Goal: Task Accomplishment & Management: Use online tool/utility

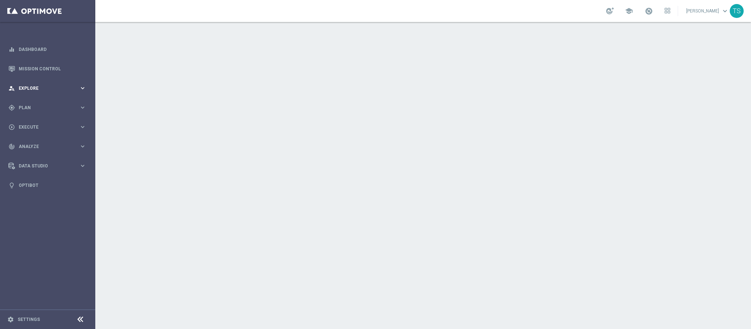
click at [61, 93] on div "person_search Explore keyboard_arrow_right" at bounding box center [47, 87] width 95 height 19
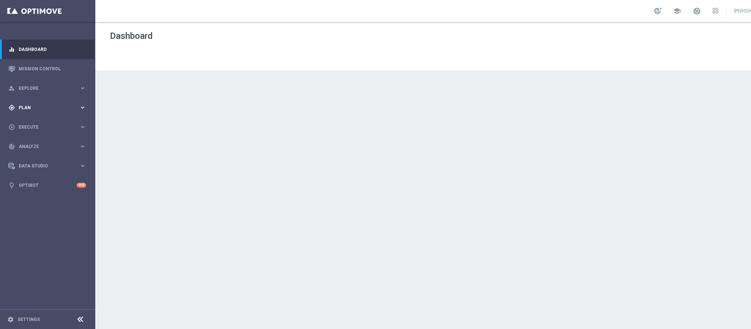
click at [38, 110] on div "gps_fixed Plan" at bounding box center [43, 108] width 71 height 7
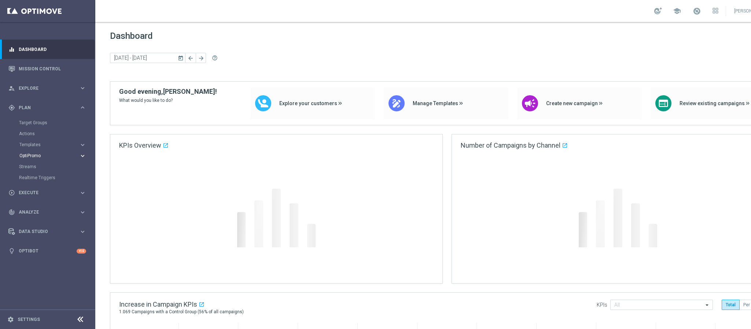
click at [40, 149] on accordion "Templates keyboard_arrow_right Optimail OptiMobile In-App OptiMobile Push Embed…" at bounding box center [57, 144] width 76 height 11
click at [37, 157] on span "OptiPromo" at bounding box center [45, 156] width 52 height 4
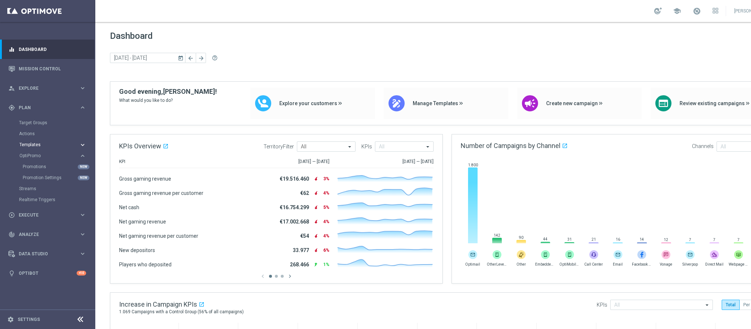
click at [40, 142] on button "Templates keyboard_arrow_right" at bounding box center [52, 145] width 67 height 6
click at [39, 156] on link "Optimail" at bounding box center [50, 156] width 54 height 6
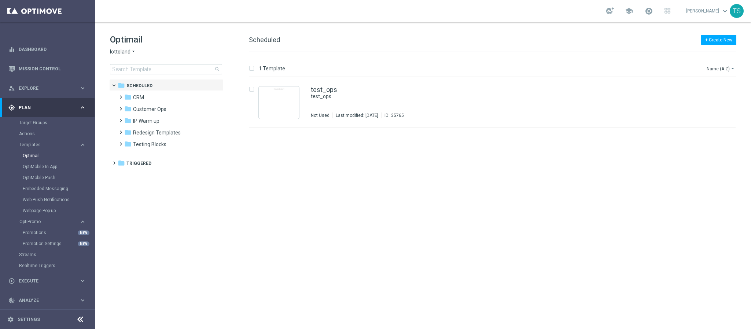
click at [131, 48] on icon "arrow_drop_down" at bounding box center [134, 51] width 6 height 7
click at [140, 91] on div "[DOMAIN_NAME]" at bounding box center [137, 95] width 55 height 9
click at [140, 91] on div "folder CRM more_vert" at bounding box center [170, 97] width 108 height 12
click at [127, 51] on span "[DOMAIN_NAME]" at bounding box center [130, 51] width 40 height 7
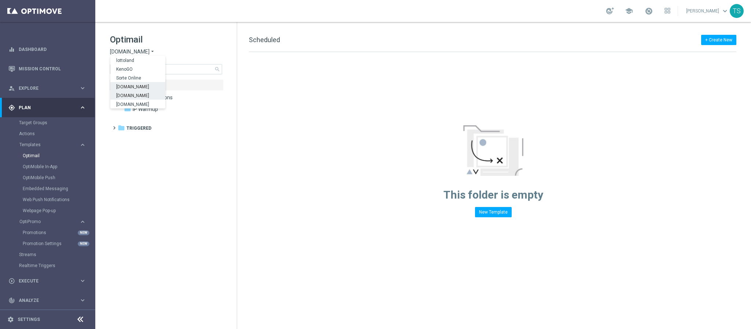
click at [0, 0] on span "[DOMAIN_NAME]" at bounding box center [0, 0] width 0 height 0
click at [149, 95] on div "folder CRM" at bounding box center [166, 98] width 84 height 8
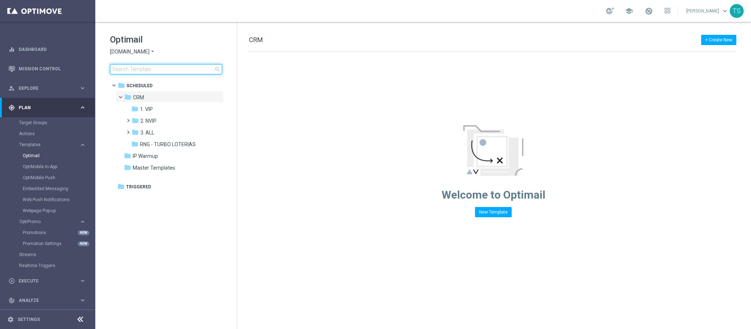
click at [165, 70] on input at bounding box center [166, 69] width 112 height 10
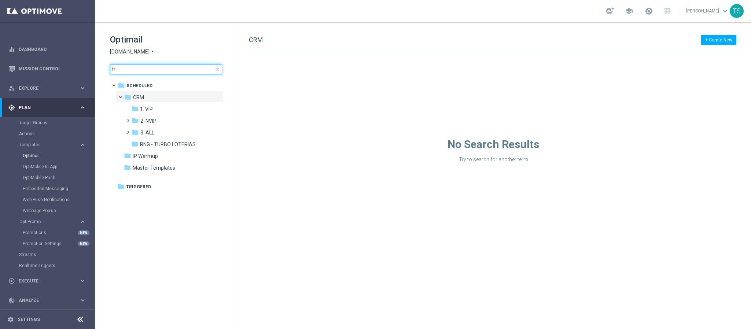
type input "t"
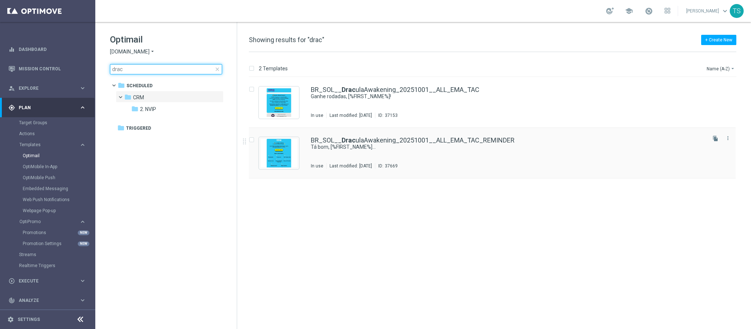
type input "drac"
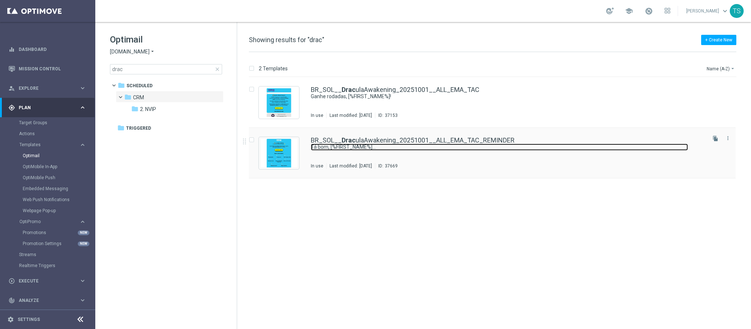
click at [464, 145] on link "Tá bom, [%FIRST_NAME%]..." at bounding box center [499, 147] width 377 height 7
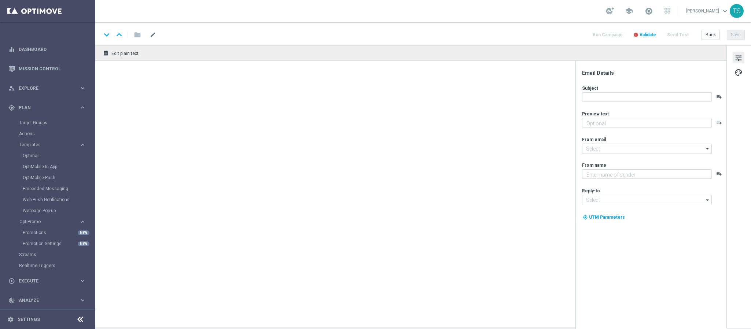
type textarea "Tem rodadas grátis AQUI 🚨"
type input "[EMAIL_ADDRESS][DOMAIN_NAME]"
type textarea "Sorte Online Betz"
type input "[EMAIL_ADDRESS][DOMAIN_NAME]"
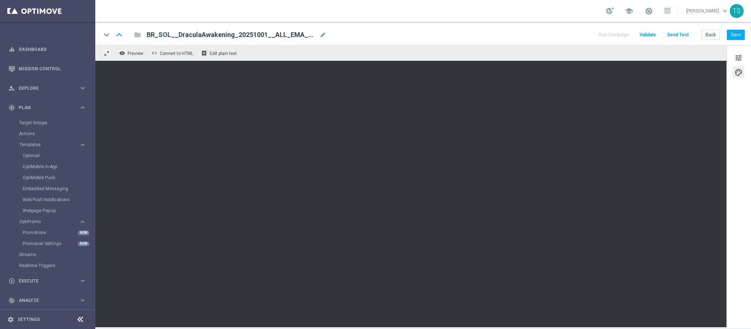
click at [733, 229] on div "tune palette" at bounding box center [739, 186] width 25 height 283
click at [740, 245] on div "tune palette" at bounding box center [739, 186] width 25 height 283
click at [732, 37] on button "Save" at bounding box center [736, 35] width 18 height 10
click at [619, 36] on button "Run Campaign" at bounding box center [614, 35] width 32 height 10
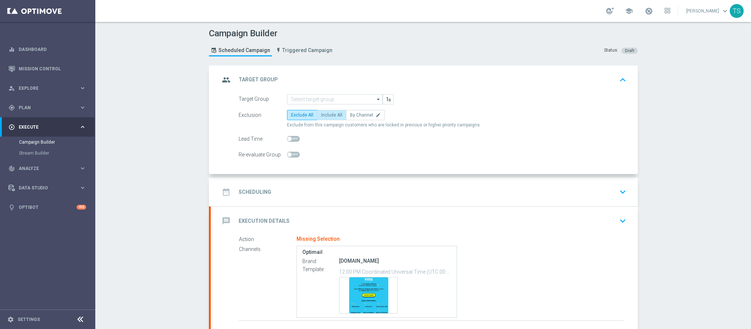
click at [331, 119] on label "Include All" at bounding box center [331, 115] width 29 height 10
click at [326, 119] on input "Include All" at bounding box center [323, 116] width 5 height 5
radio input "true"
click at [329, 100] on input at bounding box center [335, 99] width 96 height 10
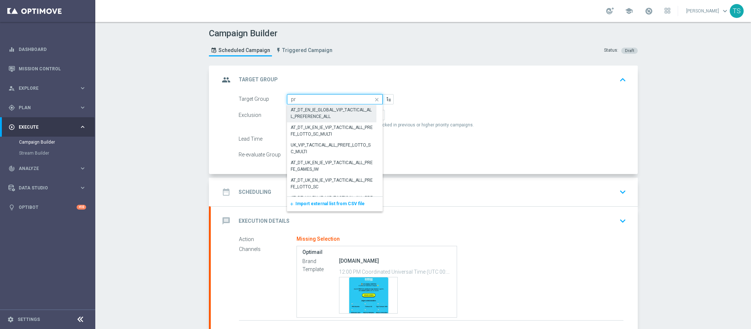
type input "p"
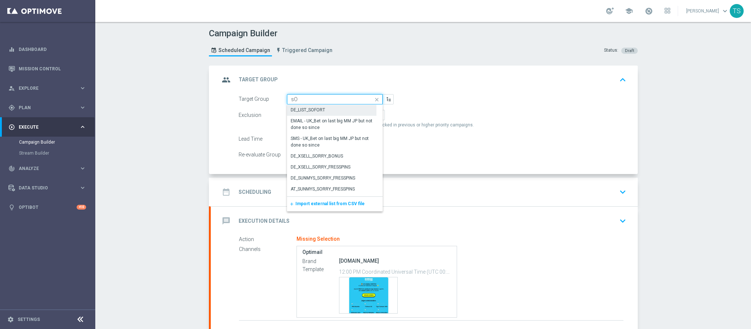
type input "s"
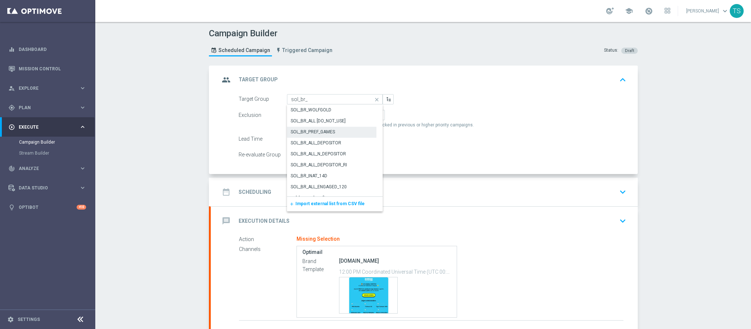
click at [319, 134] on div "SOL_BR_PREF_GAMES" at bounding box center [313, 132] width 44 height 7
type input "SOL_BR_PREF_GAMES"
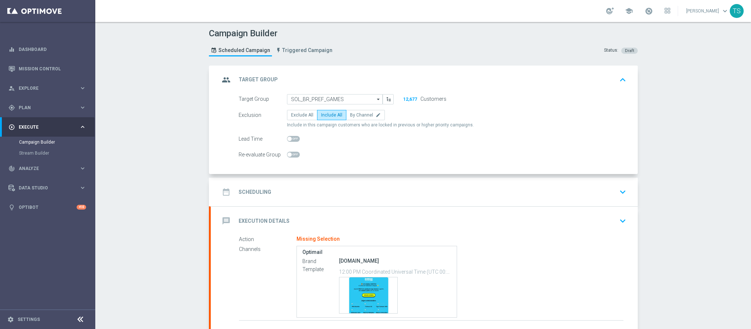
click at [679, 110] on div "Campaign Builder Scheduled Campaign Triggered Campaign Status: Draft group Targ…" at bounding box center [423, 175] width 656 height 307
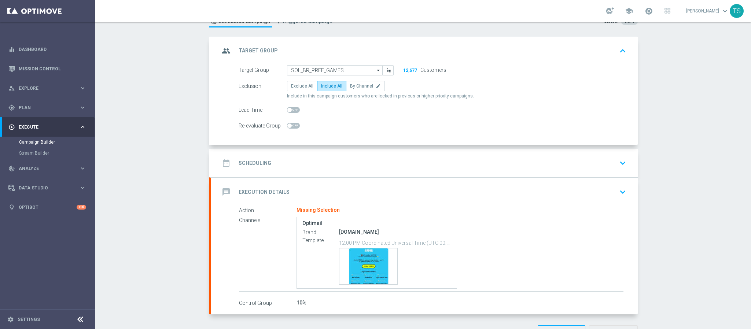
scroll to position [55, 0]
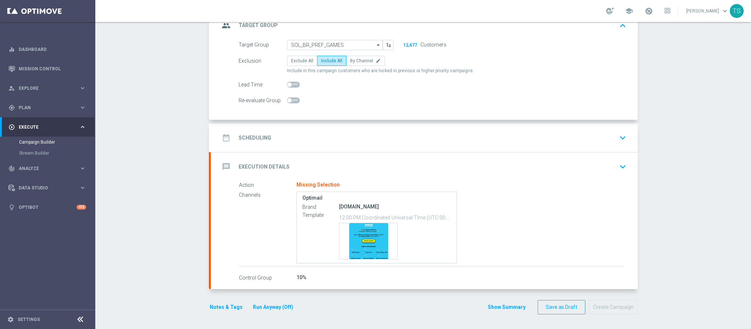
click at [604, 138] on div "date_range Scheduling keyboard_arrow_down" at bounding box center [425, 138] width 410 height 14
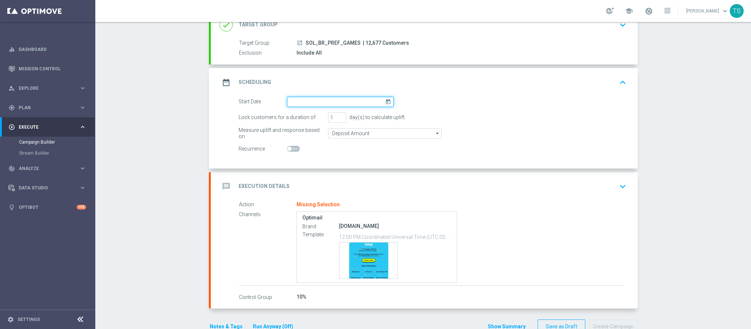
click at [380, 100] on input at bounding box center [340, 102] width 107 height 10
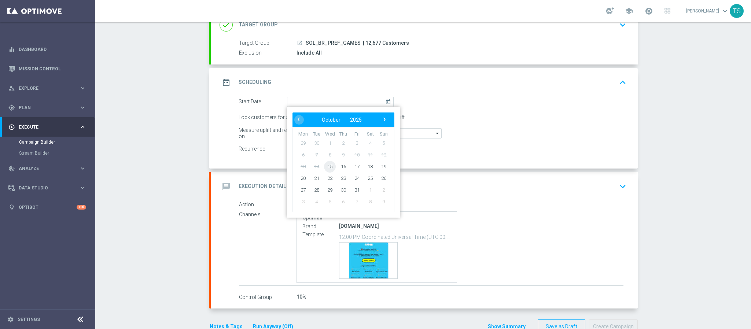
click at [327, 169] on span "15" at bounding box center [330, 167] width 12 height 12
type input "[DATE]"
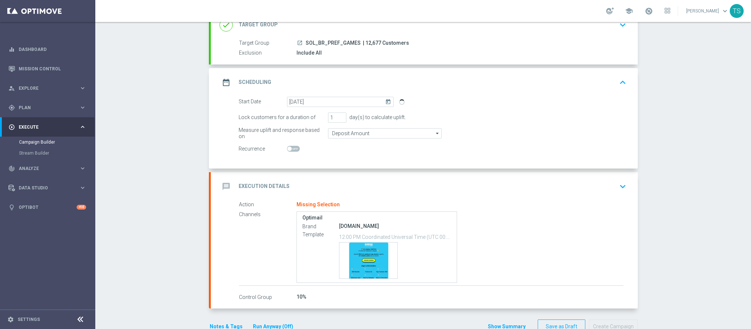
click at [617, 186] on button "keyboard_arrow_down" at bounding box center [623, 187] width 12 height 14
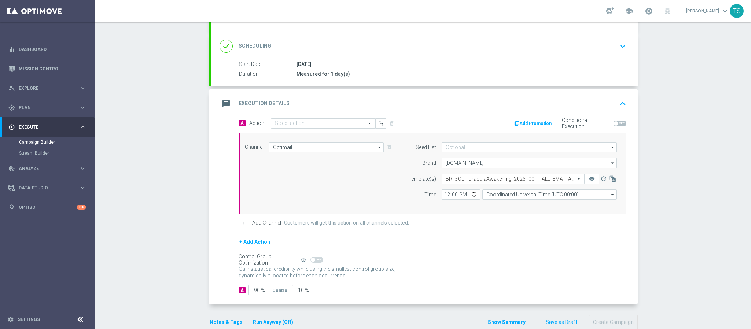
scroll to position [106, 0]
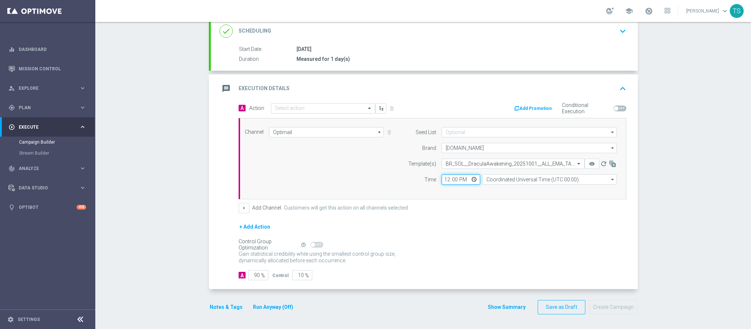
click at [445, 176] on input "12:00" at bounding box center [461, 180] width 39 height 10
type input "18:35"
click at [535, 177] on input "Coordinated Universal Time (UTC 00:00)" at bounding box center [550, 180] width 135 height 10
click at [523, 187] on div "Brasilia Standard Time ([GEOGRAPHIC_DATA]) (UTC -03:00)" at bounding box center [545, 190] width 118 height 7
type input "Brasilia Standard Time ([GEOGRAPHIC_DATA]) (UTC -03:00)"
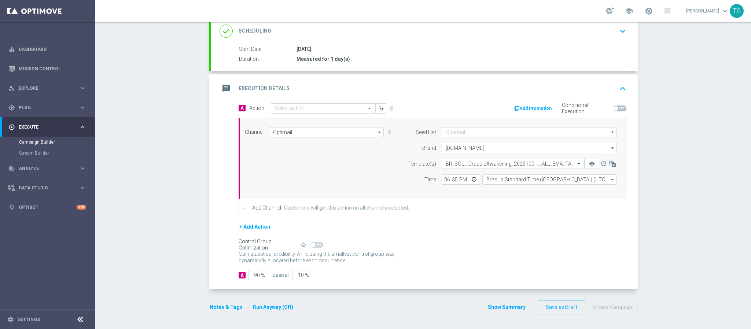
click at [669, 173] on div "Campaign Builder Scheduled Campaign Triggered Campaign Status: Draft done Targe…" at bounding box center [423, 175] width 656 height 307
drag, startPoint x: 271, startPoint y: 278, endPoint x: 302, endPoint y: 268, distance: 32.7
click at [292, 277] on div "A 90 % Control 10 %" at bounding box center [433, 275] width 388 height 10
type input "10"
type input "90"
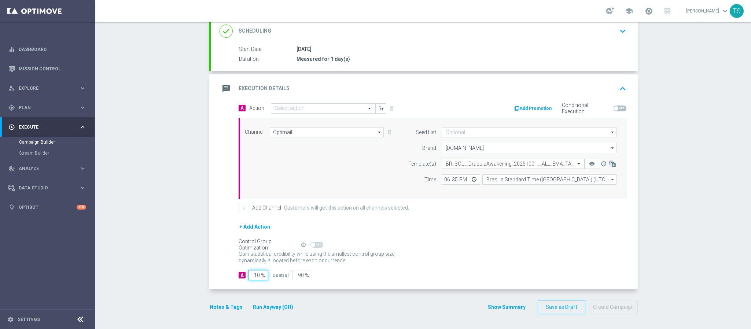
type input "100"
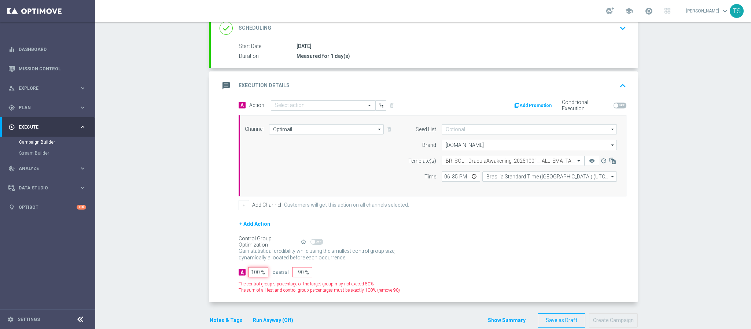
type input "0"
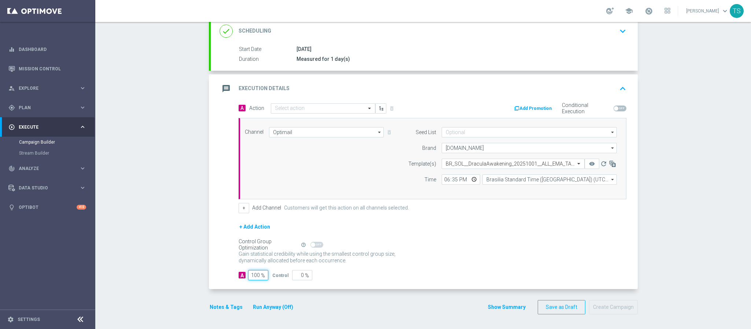
type input "100"
click at [676, 170] on div "Campaign Builder Scheduled Campaign Triggered Campaign Status: Draft done Targe…" at bounding box center [423, 175] width 656 height 307
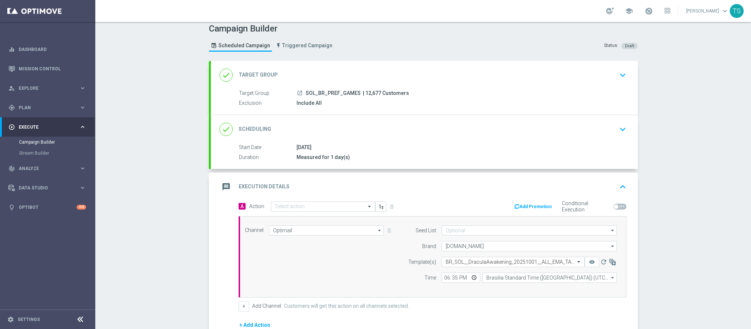
scroll to position [0, 0]
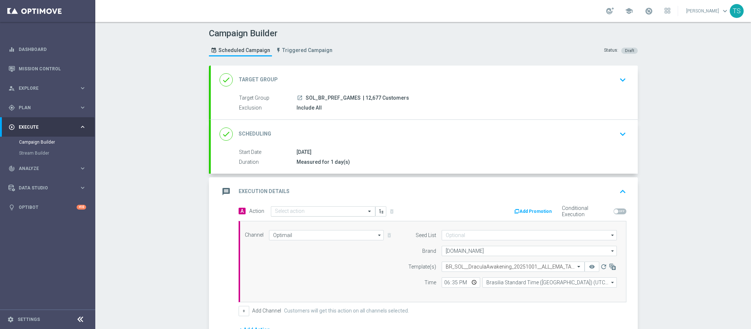
click at [348, 214] on input "text" at bounding box center [316, 212] width 82 height 6
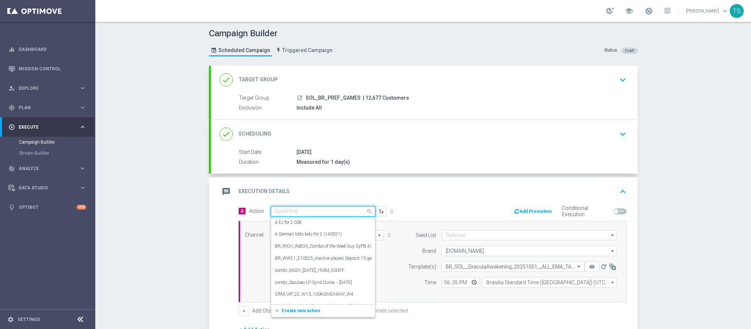
type input "r"
type input "sol_br_"
click at [323, 287] on label "SOL_BR_S&G_TRICKANDTREATS" at bounding box center [307, 284] width 65 height 6
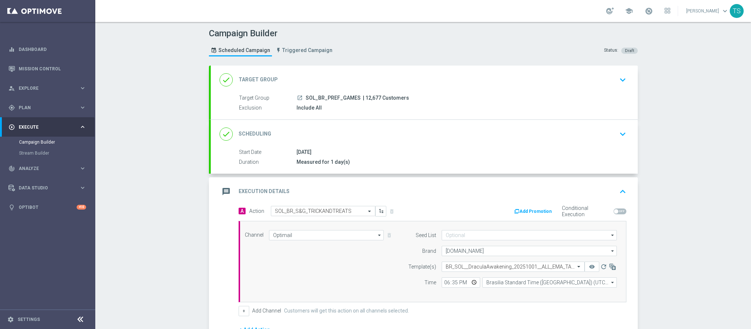
drag, startPoint x: 677, startPoint y: 184, endPoint x: 672, endPoint y: 186, distance: 5.1
click at [677, 184] on div "Campaign Builder Scheduled Campaign Triggered Campaign Status: Draft done Targe…" at bounding box center [423, 175] width 656 height 307
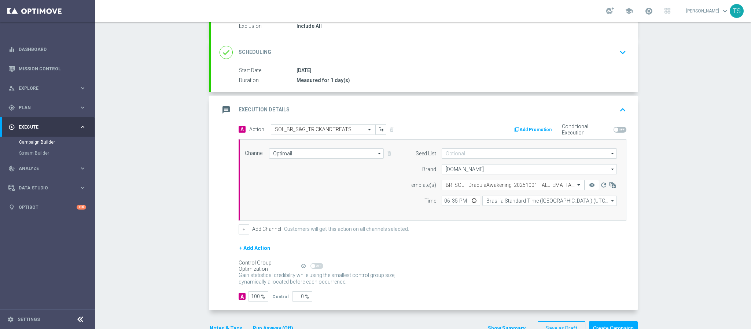
scroll to position [106, 0]
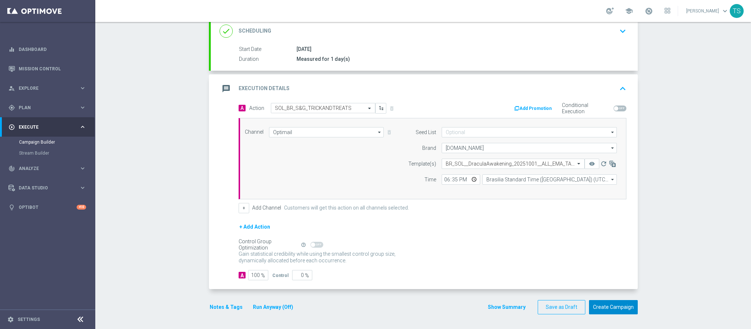
click at [624, 312] on button "Create Campaign" at bounding box center [613, 307] width 49 height 14
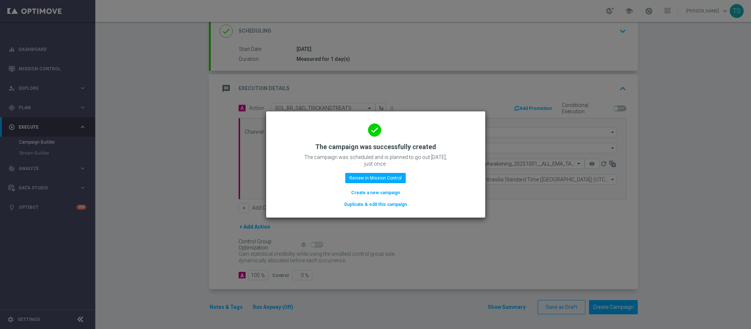
click at [331, 90] on modal-container "done The campaign was successfully created The campaign was scheduled and is pl…" at bounding box center [375, 164] width 751 height 329
click at [577, 212] on modal-container "done The campaign was successfully created The campaign was scheduled and is pl…" at bounding box center [375, 164] width 751 height 329
click at [374, 178] on button "Review in Mission Control" at bounding box center [375, 178] width 61 height 10
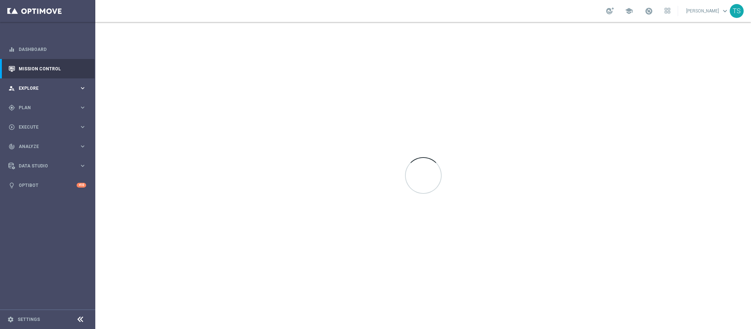
click at [51, 88] on span "Explore" at bounding box center [49, 88] width 61 height 4
click at [49, 191] on div "gps_fixed Plan keyboard_arrow_right" at bounding box center [47, 195] width 95 height 19
click at [49, 117] on div "gps_fixed Plan keyboard_arrow_right" at bounding box center [47, 107] width 95 height 19
click at [35, 122] on div "play_circle_outline Execute keyboard_arrow_right" at bounding box center [47, 126] width 95 height 19
click at [41, 115] on div "gps_fixed Plan keyboard_arrow_right" at bounding box center [47, 107] width 95 height 19
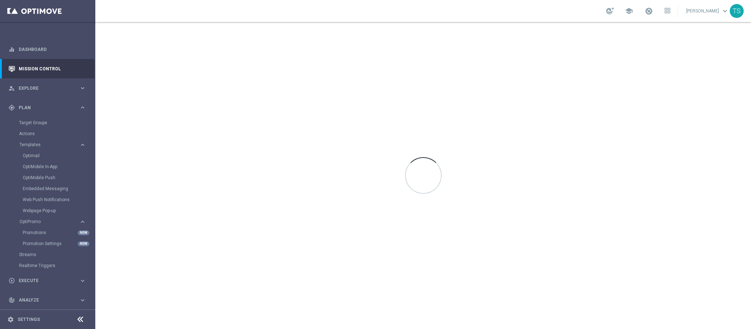
click at [40, 161] on div "Optimail" at bounding box center [59, 155] width 72 height 11
click at [40, 156] on link "Optimail" at bounding box center [50, 156] width 54 height 6
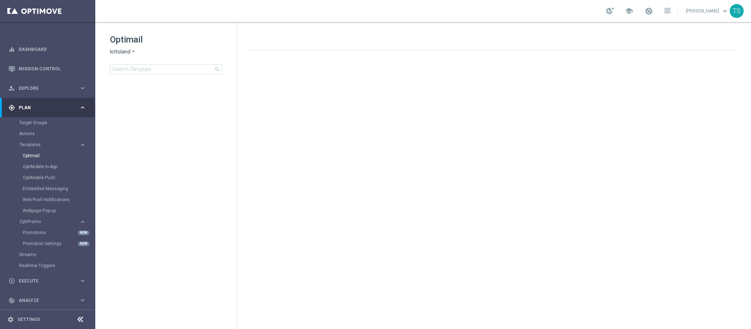
click at [121, 55] on span "lottoland" at bounding box center [120, 51] width 21 height 7
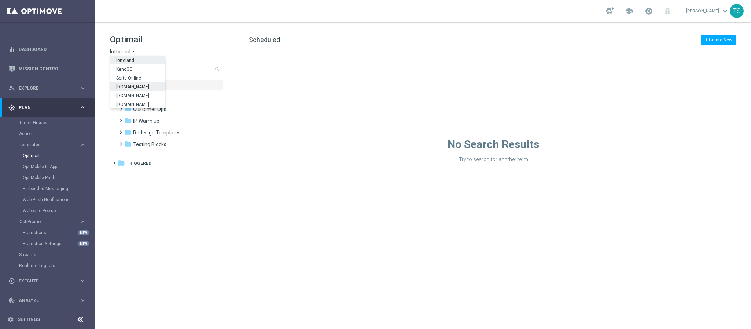
click at [0, 0] on span "[DOMAIN_NAME]" at bounding box center [0, 0] width 0 height 0
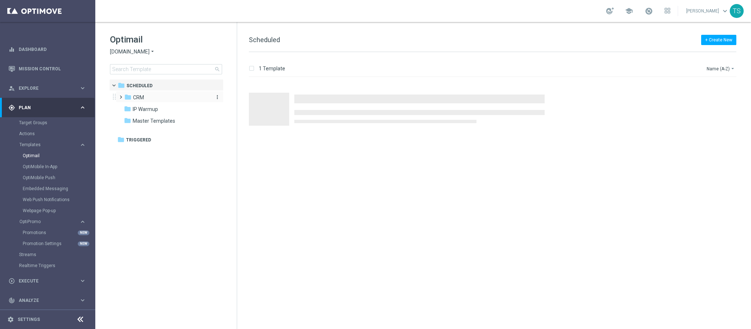
click at [136, 96] on span "CRM" at bounding box center [138, 97] width 11 height 7
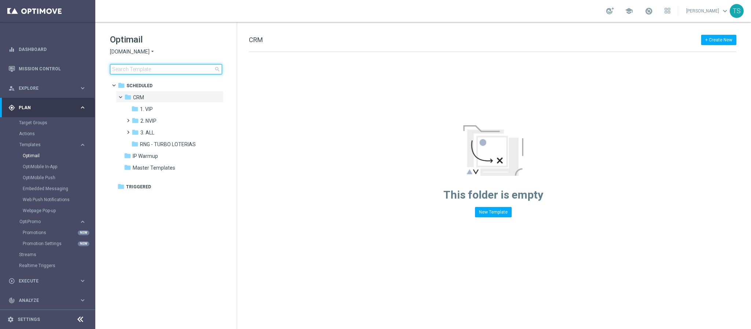
click at [160, 68] on input at bounding box center [166, 69] width 112 height 10
type input "drac"
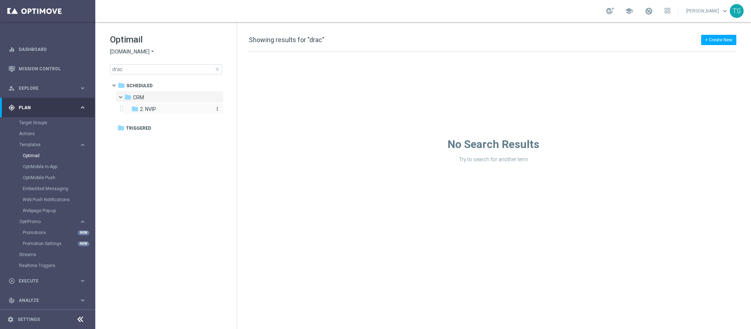
click at [165, 106] on div "folder 2. NVIP" at bounding box center [170, 109] width 78 height 8
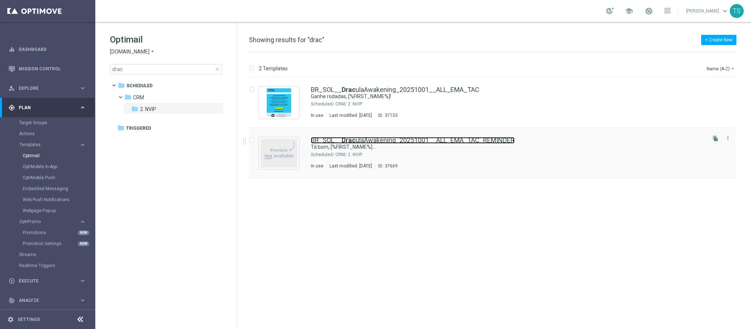
click at [422, 141] on link "BR_SOL__ Drac ulaAwakening_20251001__ALL_EMA_TAC_REMINDER" at bounding box center [413, 140] width 204 height 7
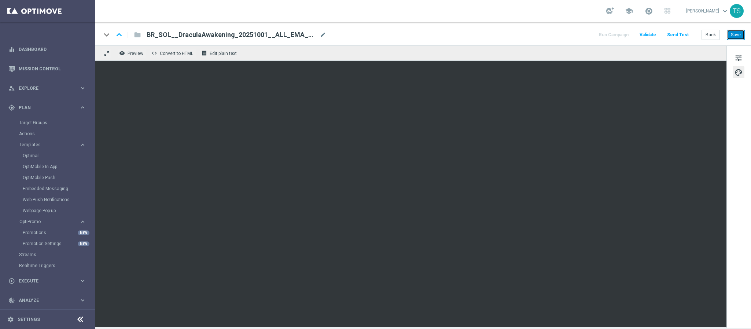
click at [735, 36] on button "Save" at bounding box center [736, 35] width 18 height 10
click at [736, 37] on button "Save" at bounding box center [736, 35] width 18 height 10
click at [739, 36] on button "Save" at bounding box center [736, 35] width 18 height 10
click at [740, 34] on button "Save" at bounding box center [736, 35] width 18 height 10
click at [32, 156] on link "Optimail" at bounding box center [50, 156] width 54 height 6
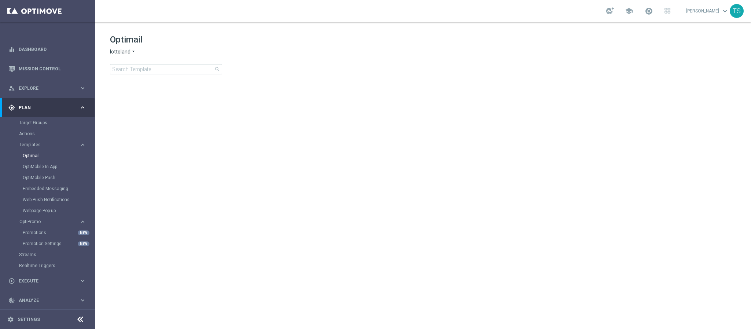
click at [120, 56] on div "Optimail lottoland arrow_drop_down × lottoland search" at bounding box center [173, 54] width 127 height 41
click at [122, 52] on span "lottoland" at bounding box center [120, 51] width 21 height 7
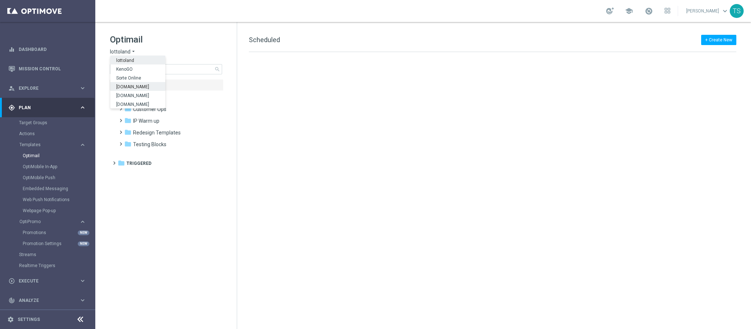
click at [0, 0] on span "[DOMAIN_NAME]" at bounding box center [0, 0] width 0 height 0
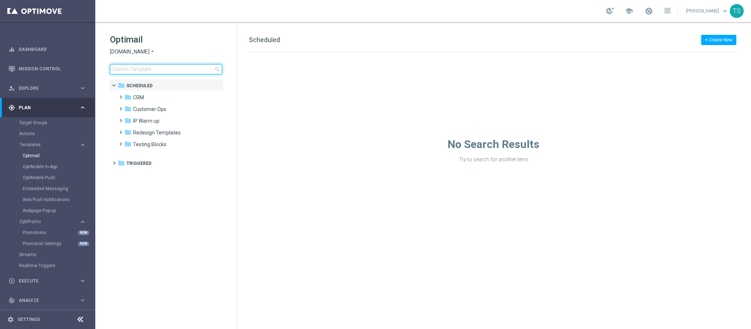
click at [164, 66] on input at bounding box center [166, 69] width 112 height 10
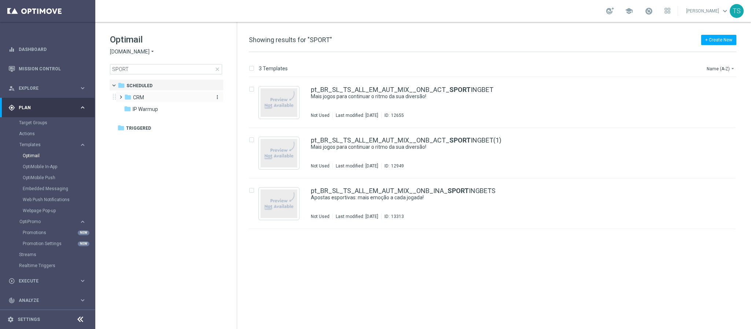
click at [153, 95] on div "folder CRM" at bounding box center [166, 98] width 84 height 8
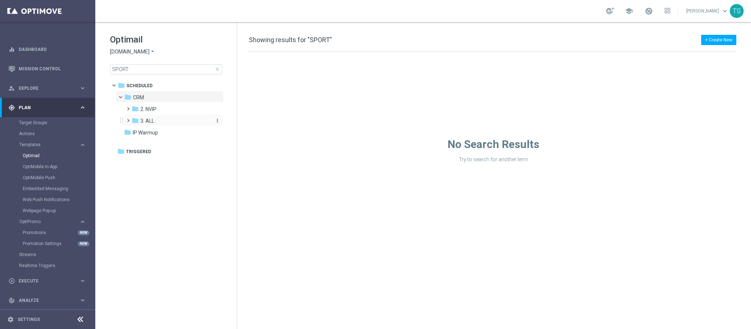
click at [169, 120] on div "folder 3. ALL" at bounding box center [171, 121] width 78 height 8
click at [176, 110] on div "folder 2. NVIP" at bounding box center [171, 109] width 78 height 8
click at [181, 122] on div "folder SPORT S" at bounding box center [175, 121] width 72 height 8
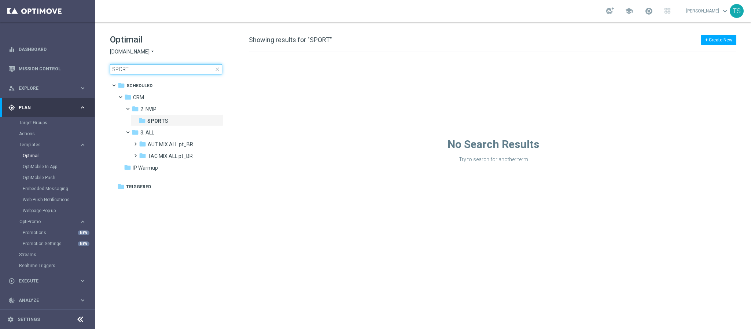
click at [154, 66] on input "SPORT" at bounding box center [166, 69] width 112 height 10
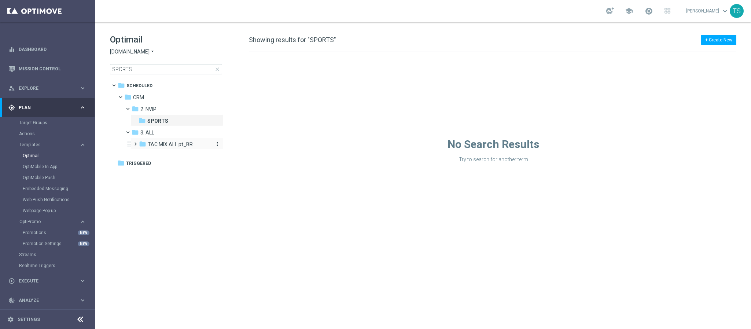
click at [196, 143] on div "folder TAC MIX ALL pt_BR" at bounding box center [175, 144] width 72 height 8
click at [194, 158] on div "folder SPORTS BOOK" at bounding box center [179, 156] width 66 height 8
click at [145, 74] on input "SPORTS" at bounding box center [166, 69] width 112 height 10
click at [146, 74] on input "SPORTS" at bounding box center [166, 69] width 112 height 10
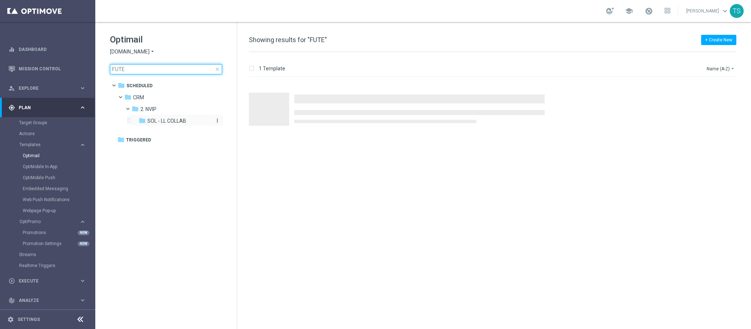
type input "FUTE"
click at [171, 120] on span "SOL - LL COLLAB" at bounding box center [166, 121] width 39 height 7
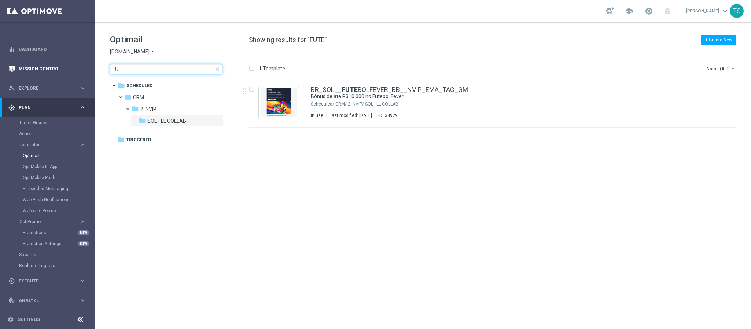
drag, startPoint x: 114, startPoint y: 70, endPoint x: 16, endPoint y: 72, distance: 98.7
click at [42, 70] on main "equalizer Dashboard Mission Control" at bounding box center [375, 164] width 751 height 329
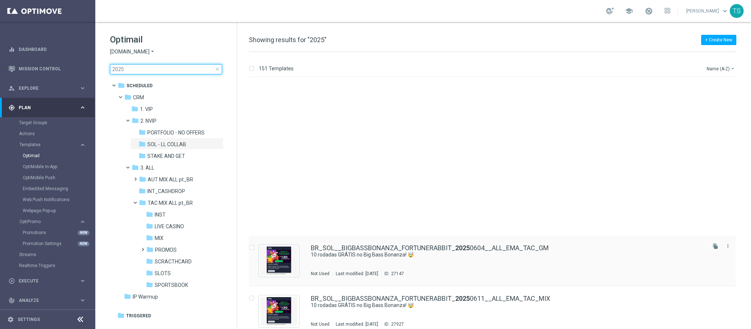
scroll to position [811, 0]
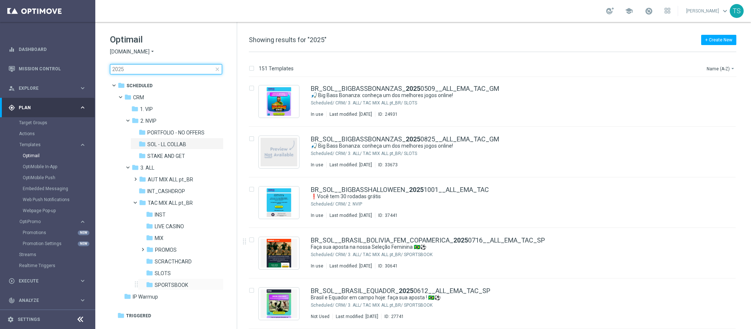
type input "2025"
click at [172, 281] on div "folder SPORTSBOOK more_vert" at bounding box center [181, 285] width 86 height 12
click at [187, 283] on div "folder SPORTSBOOK" at bounding box center [179, 285] width 66 height 8
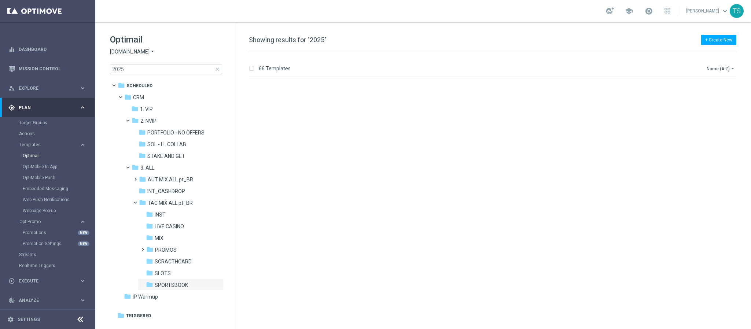
scroll to position [3088, 0]
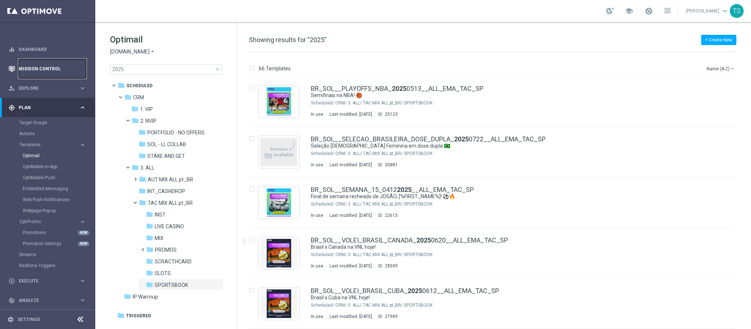
click at [41, 70] on link "Mission Control" at bounding box center [52, 68] width 67 height 19
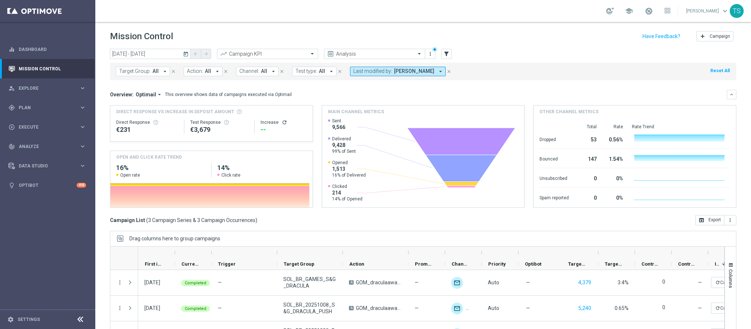
click at [185, 53] on icon "today" at bounding box center [186, 54] width 7 height 7
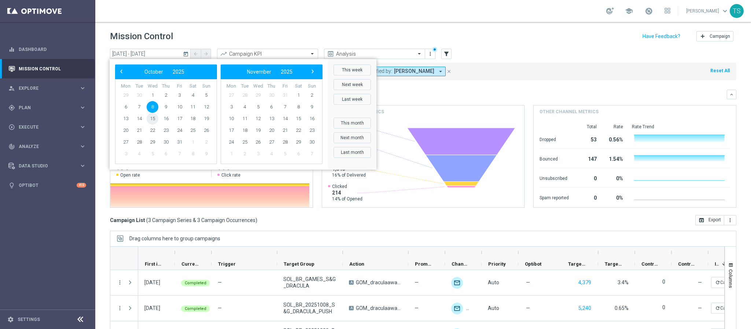
click at [150, 118] on span "15" at bounding box center [153, 119] width 12 height 12
type input "[DATE] - [DATE]"
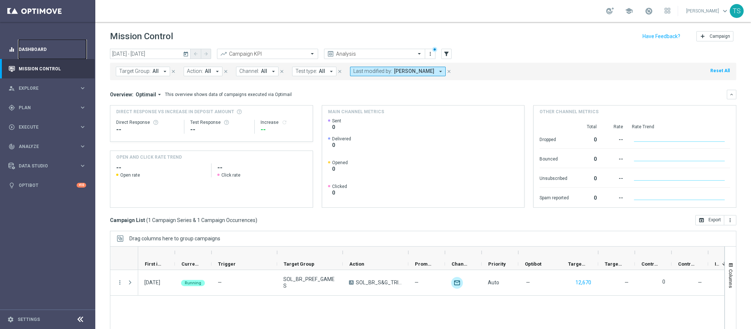
click at [51, 58] on link "Dashboard" at bounding box center [52, 49] width 67 height 19
click at [50, 57] on link "Dashboard" at bounding box center [52, 49] width 67 height 19
